Goal: Check status: Check status

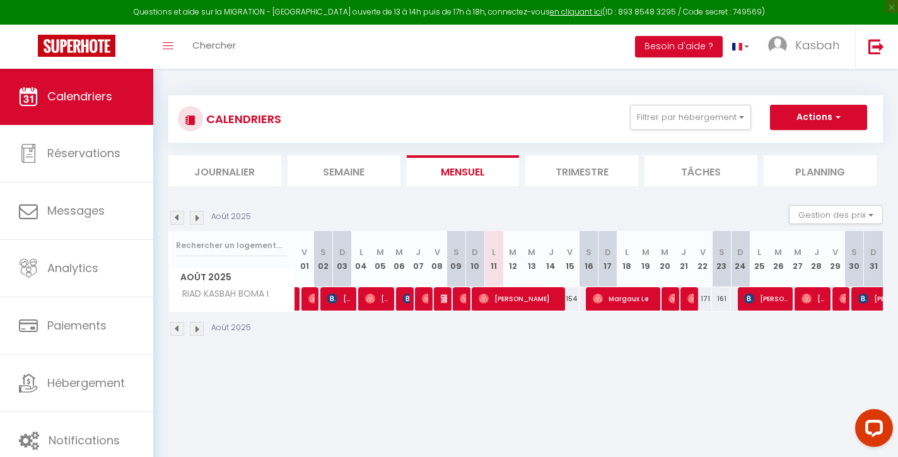
click at [514, 296] on span "[PERSON_NAME]" at bounding box center [520, 298] width 82 height 24
select select "OK"
select select "0"
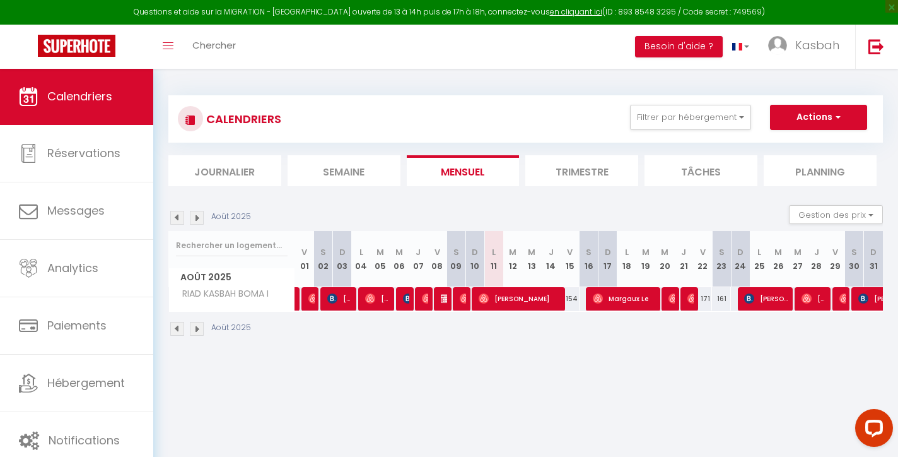
select select "1"
select select
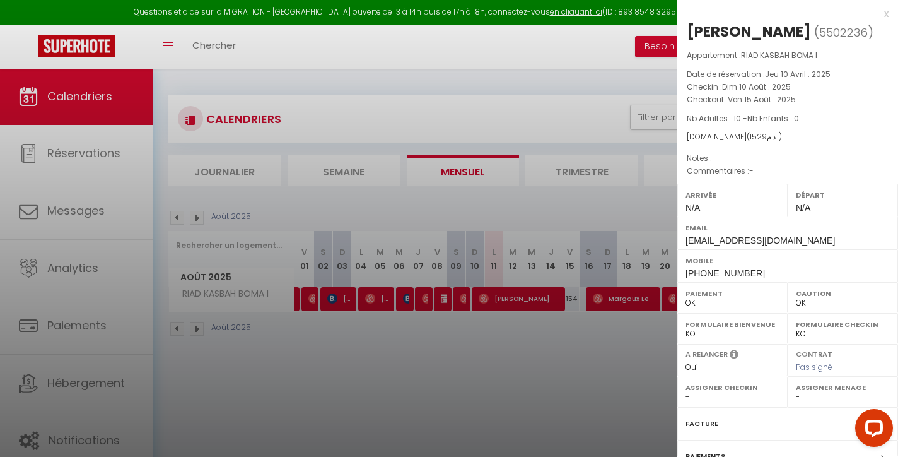
click at [886, 15] on div "x" at bounding box center [783, 13] width 211 height 15
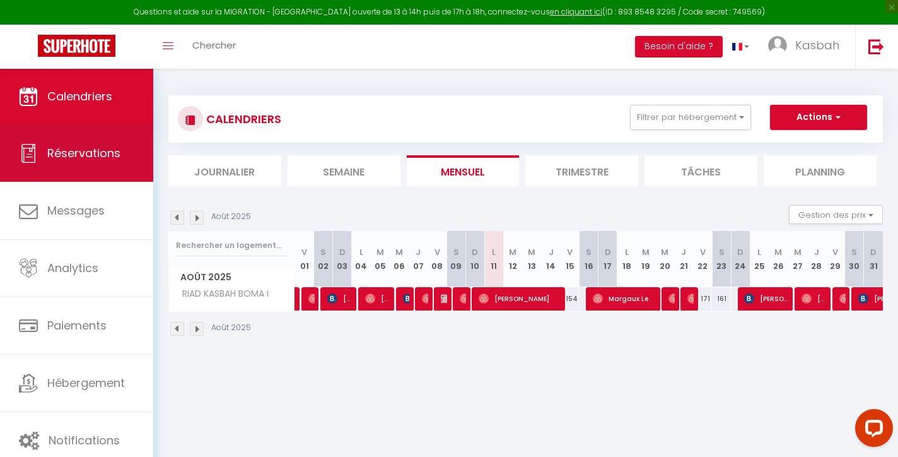
click at [93, 160] on span "Réservations" at bounding box center [83, 153] width 73 height 16
select select "not_cancelled"
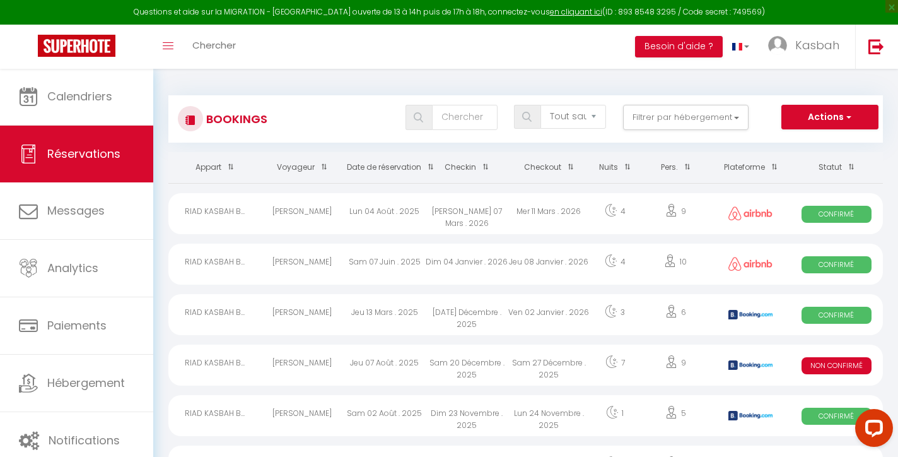
click at [413, 170] on th "Date de réservation" at bounding box center [385, 167] width 82 height 31
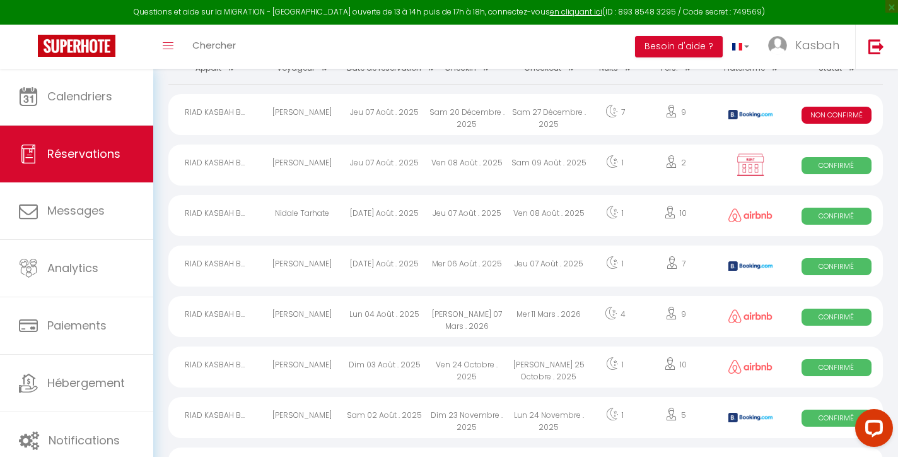
scroll to position [94, 0]
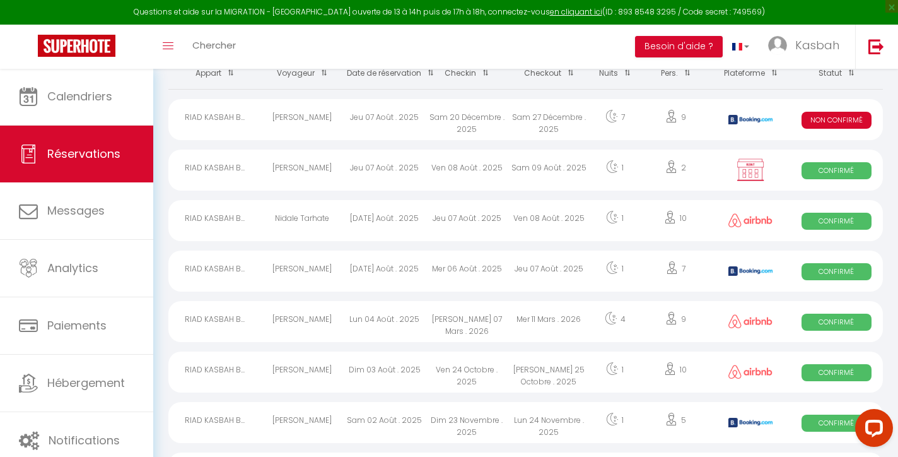
click at [519, 173] on div "Sam 09 Août . 2025" at bounding box center [549, 170] width 82 height 41
select select "OK"
select select "KO"
select select "0"
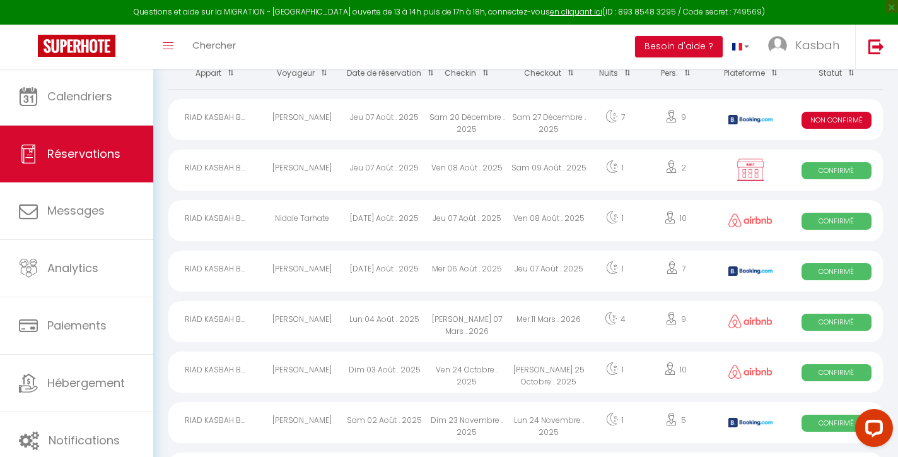
select select "1"
select select
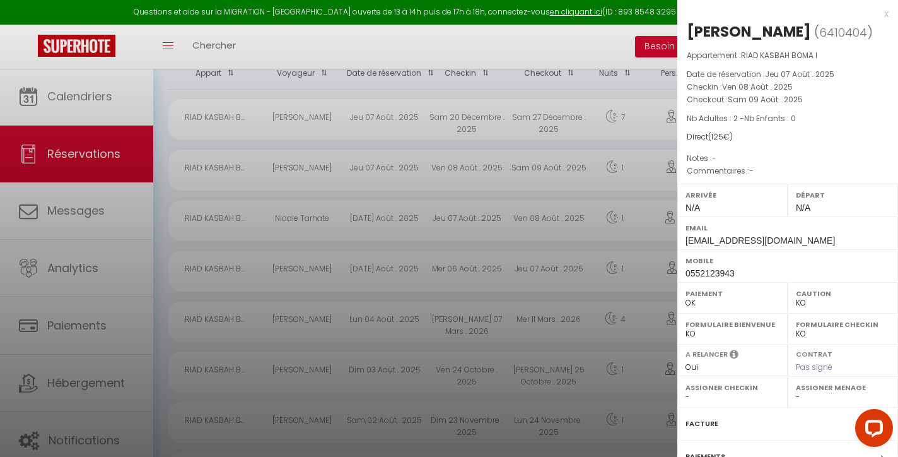
click at [885, 16] on div "x" at bounding box center [783, 13] width 211 height 15
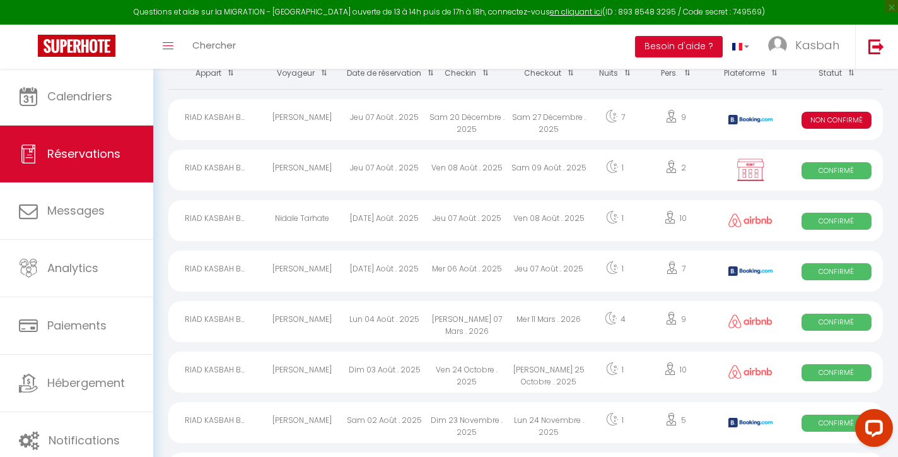
click at [538, 280] on div "Jeu 07 Août . 2025" at bounding box center [549, 270] width 82 height 41
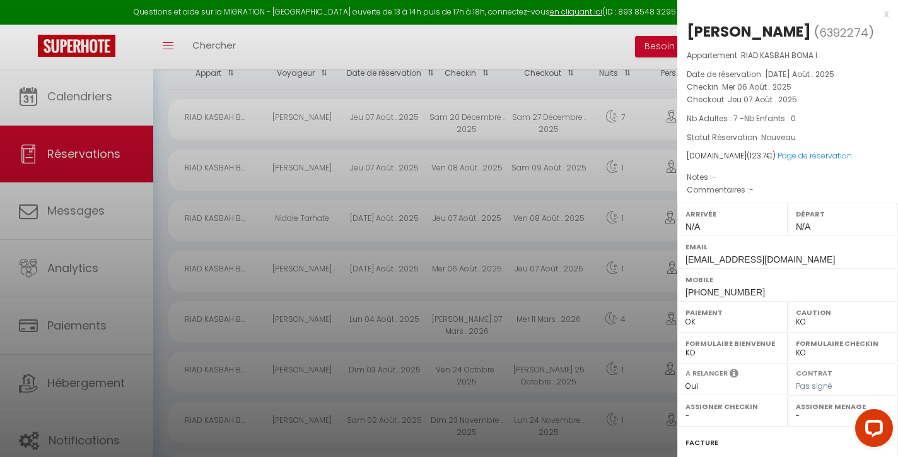
click at [885, 15] on div "x" at bounding box center [783, 13] width 211 height 15
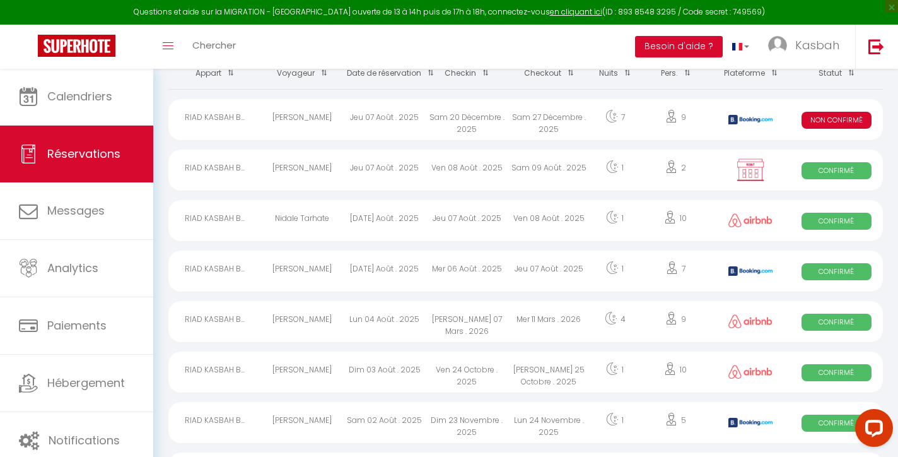
click at [564, 320] on div "Mer 11 Mars . 2026" at bounding box center [549, 321] width 82 height 41
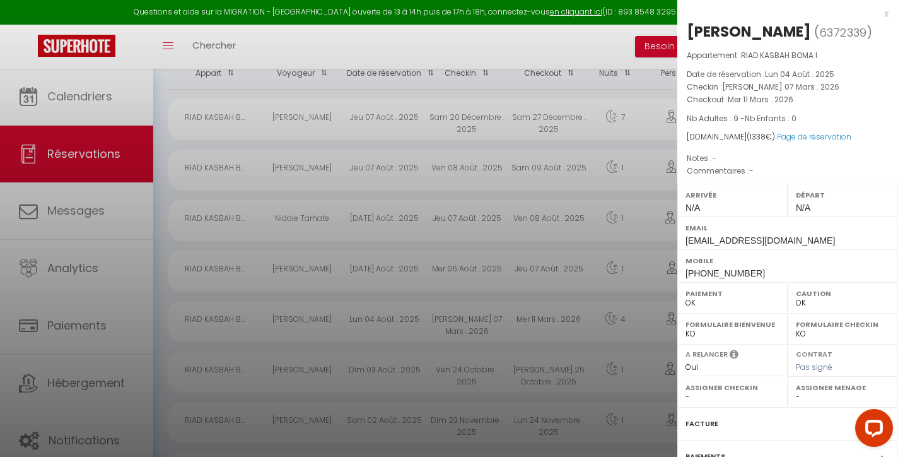
click at [886, 18] on div "x" at bounding box center [783, 13] width 211 height 15
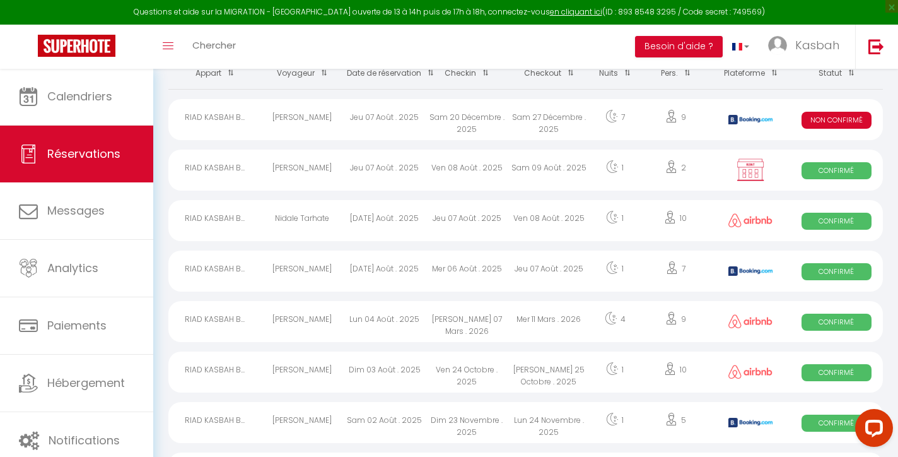
click at [546, 172] on div "Sam 09 Août . 2025" at bounding box center [549, 170] width 82 height 41
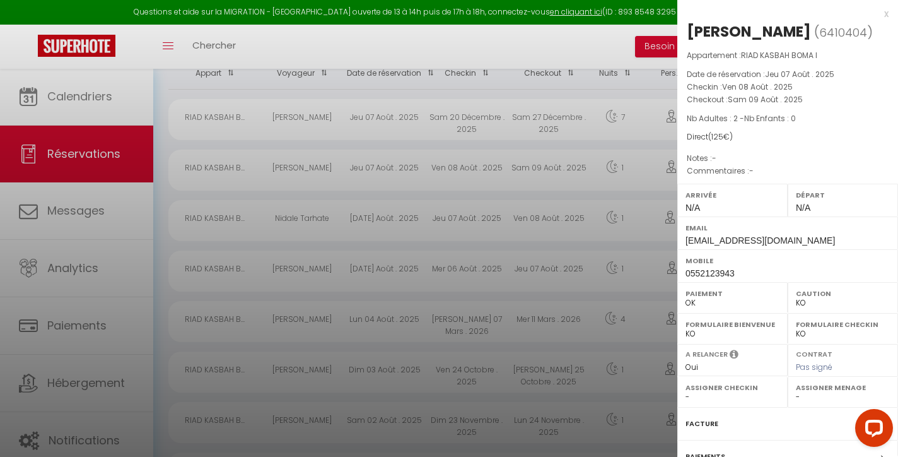
click at [886, 16] on div "x" at bounding box center [783, 13] width 211 height 15
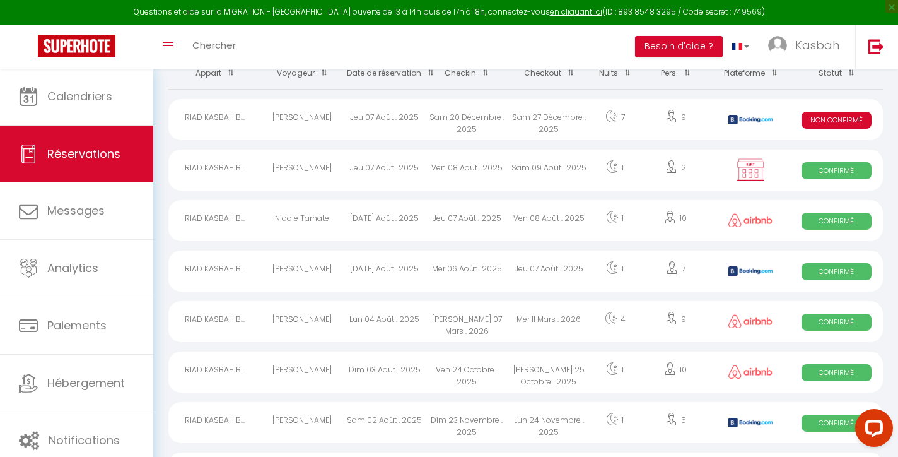
click at [513, 271] on div "Jeu 07 Août . 2025" at bounding box center [549, 270] width 82 height 41
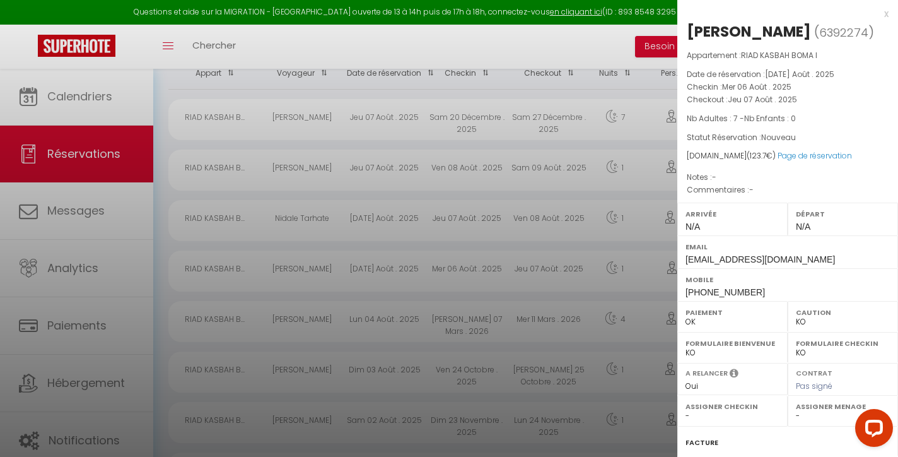
click at [888, 16] on div "x" at bounding box center [783, 13] width 211 height 15
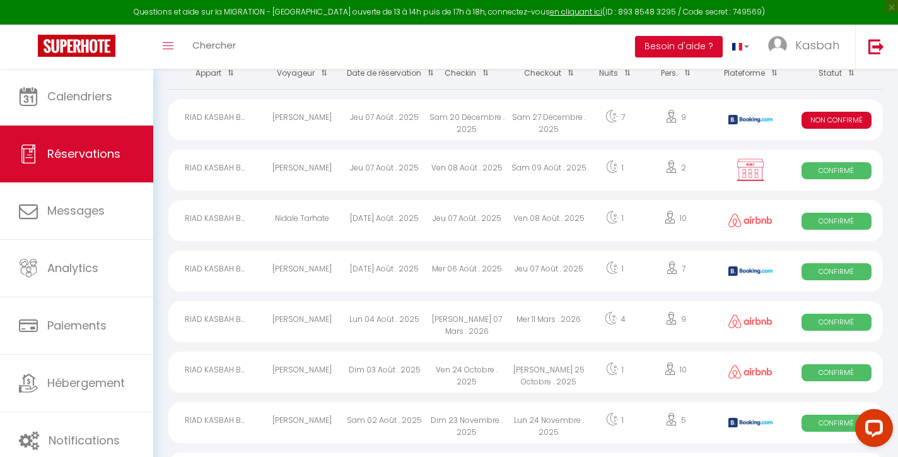
click at [515, 211] on div "Ven 08 Août . 2025" at bounding box center [549, 220] width 82 height 41
select select "OK"
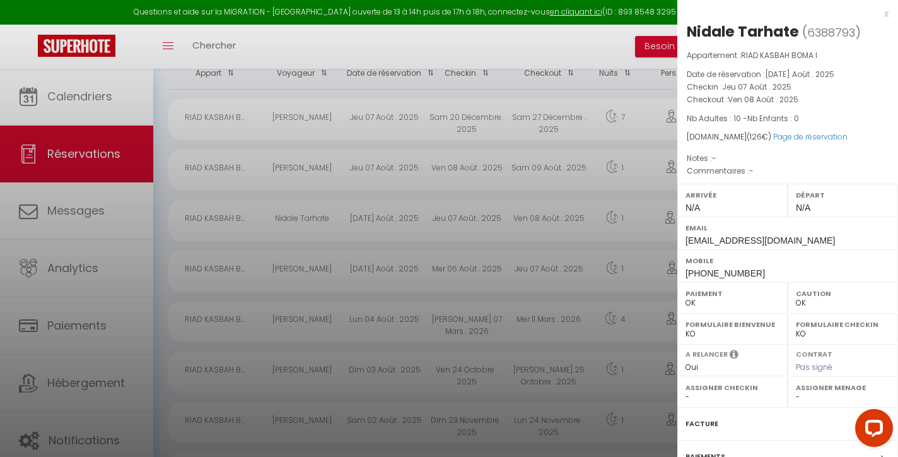
click at [886, 12] on div "x" at bounding box center [783, 13] width 211 height 15
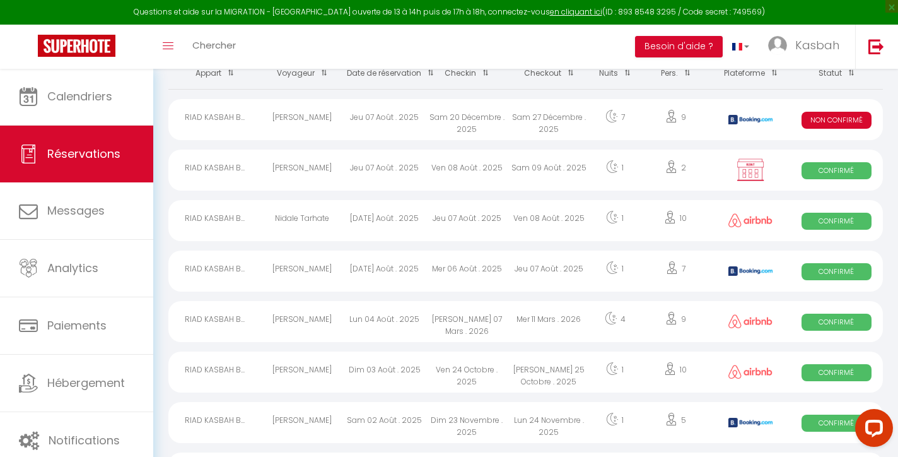
click at [544, 317] on div "Mer 11 Mars . 2026" at bounding box center [549, 321] width 82 height 41
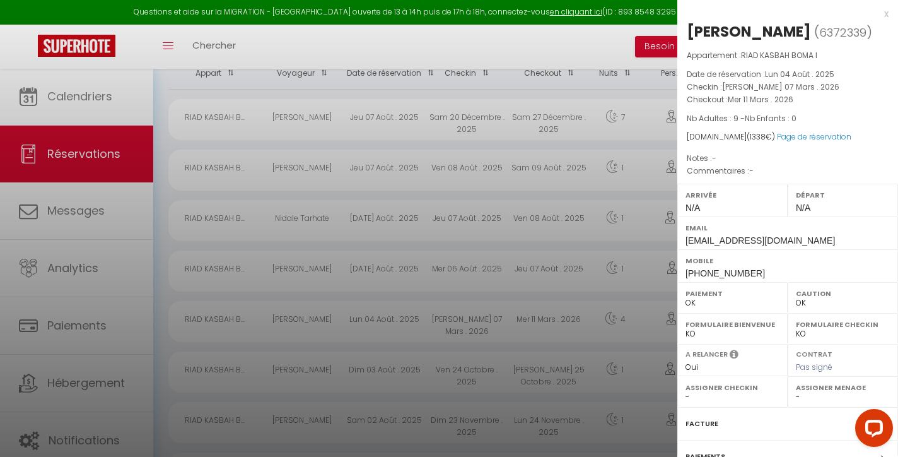
click at [888, 16] on div "x" at bounding box center [783, 13] width 211 height 15
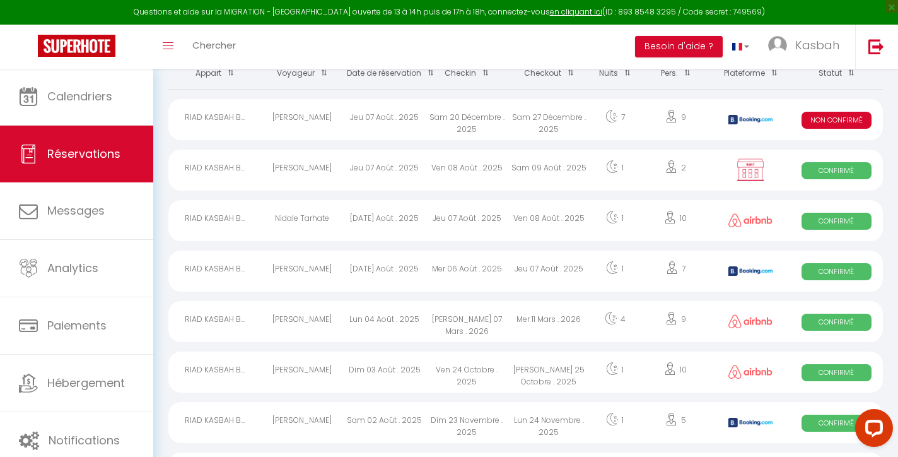
click at [562, 134] on div "Sam 27 Décembre . 2025" at bounding box center [549, 119] width 82 height 41
select select "KO"
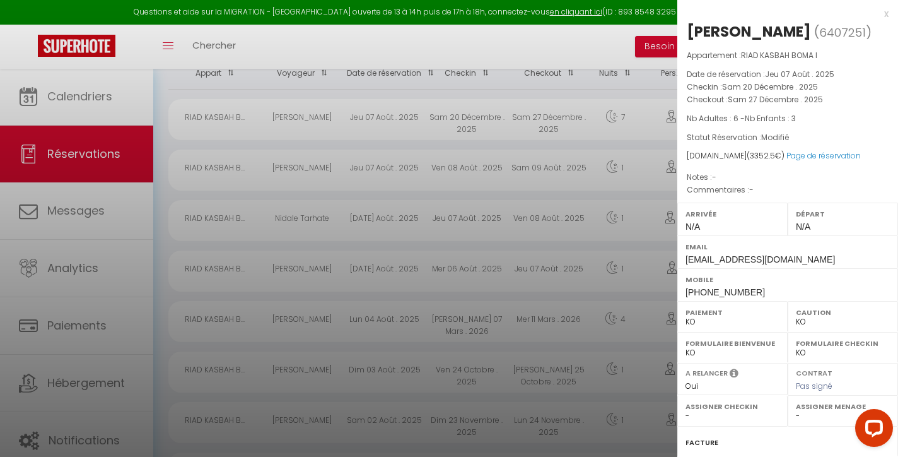
click at [888, 15] on div "x" at bounding box center [783, 13] width 211 height 15
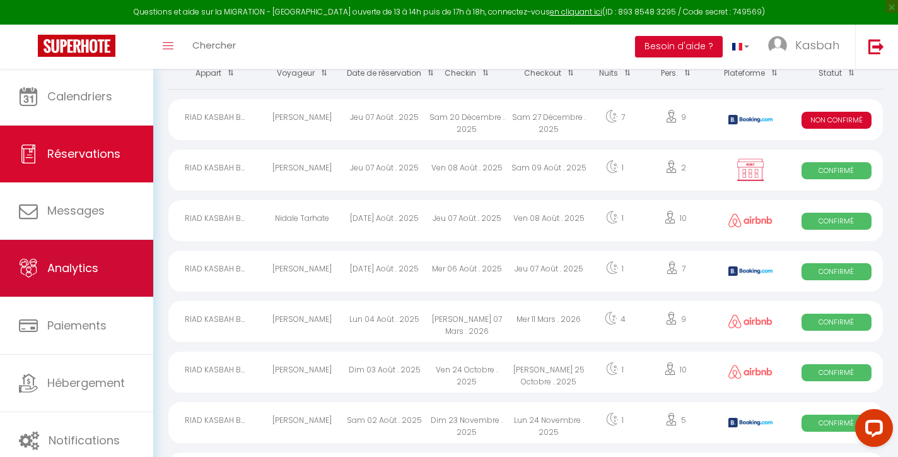
click at [95, 259] on link "Analytics" at bounding box center [76, 268] width 153 height 57
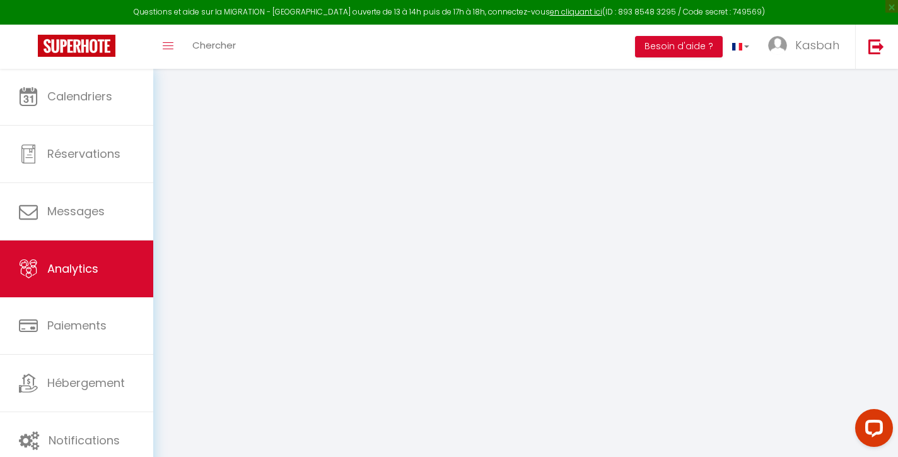
select select "2025"
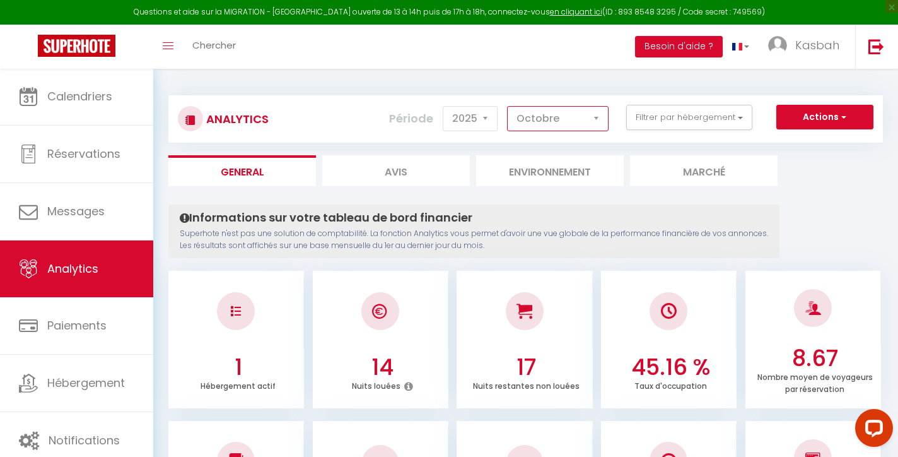
scroll to position [-1, 0]
click at [572, 139] on div "Analytics Actions Génération SuperConciergerie Génération SuperAnalyzer Générat…" at bounding box center [525, 118] width 715 height 47
select select "12"
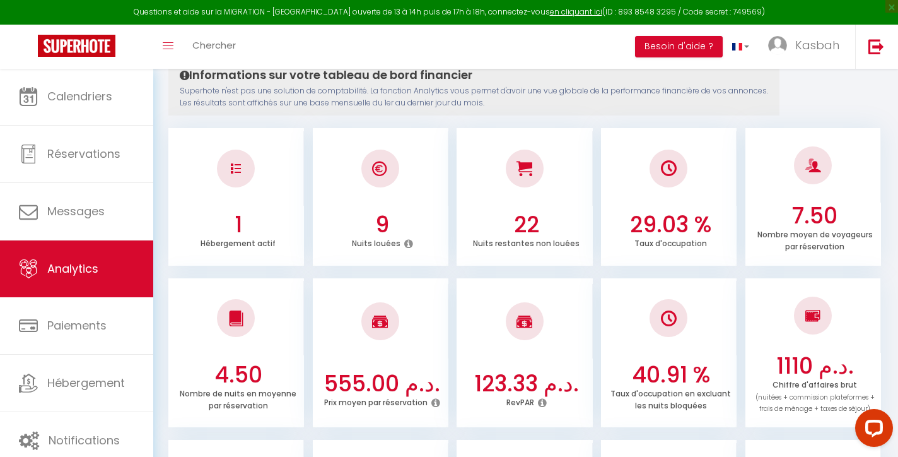
scroll to position [142, 0]
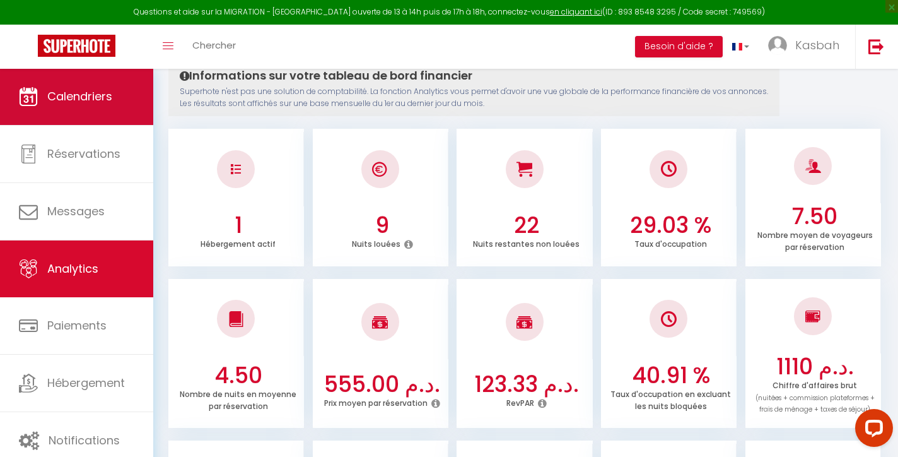
click at [141, 102] on link "Calendriers" at bounding box center [76, 96] width 153 height 57
